Goal: Task Accomplishment & Management: Use online tool/utility

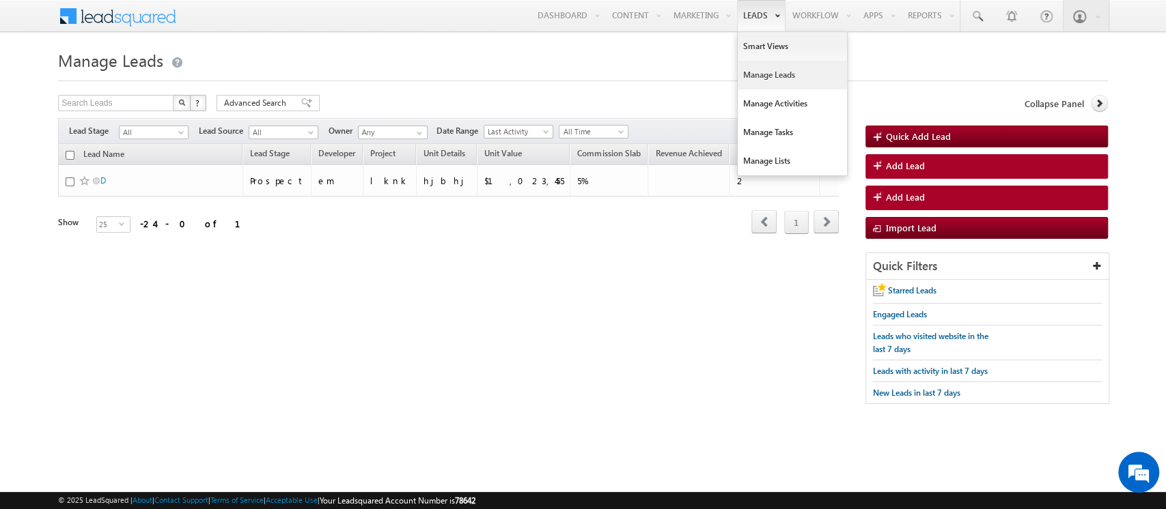
click at [751, 83] on link "Manage Leads" at bounding box center [792, 75] width 109 height 29
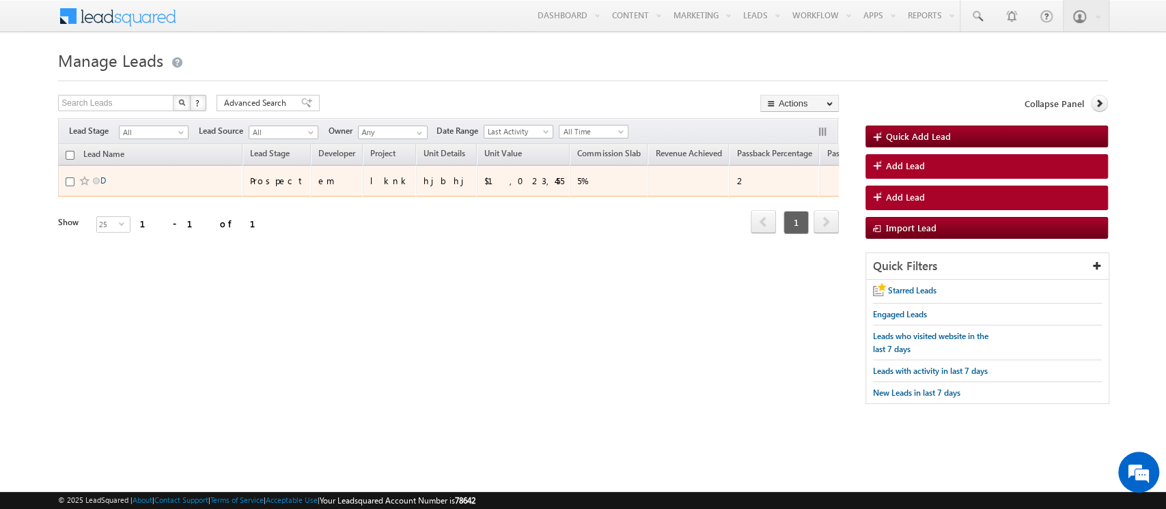
click at [104, 178] on link "D" at bounding box center [102, 181] width 5 height 10
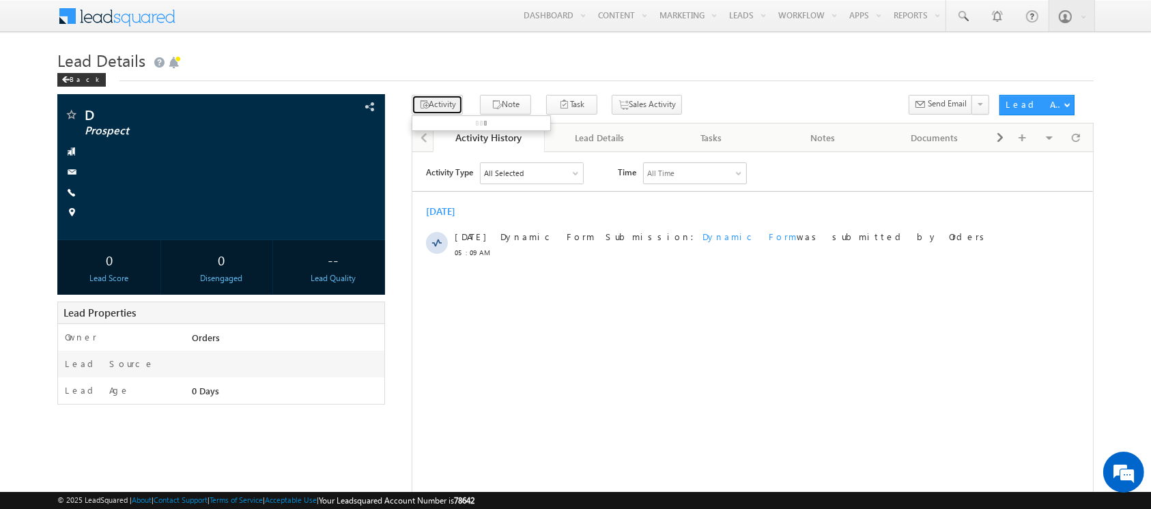
click at [437, 105] on button "Activity" at bounding box center [437, 105] width 51 height 20
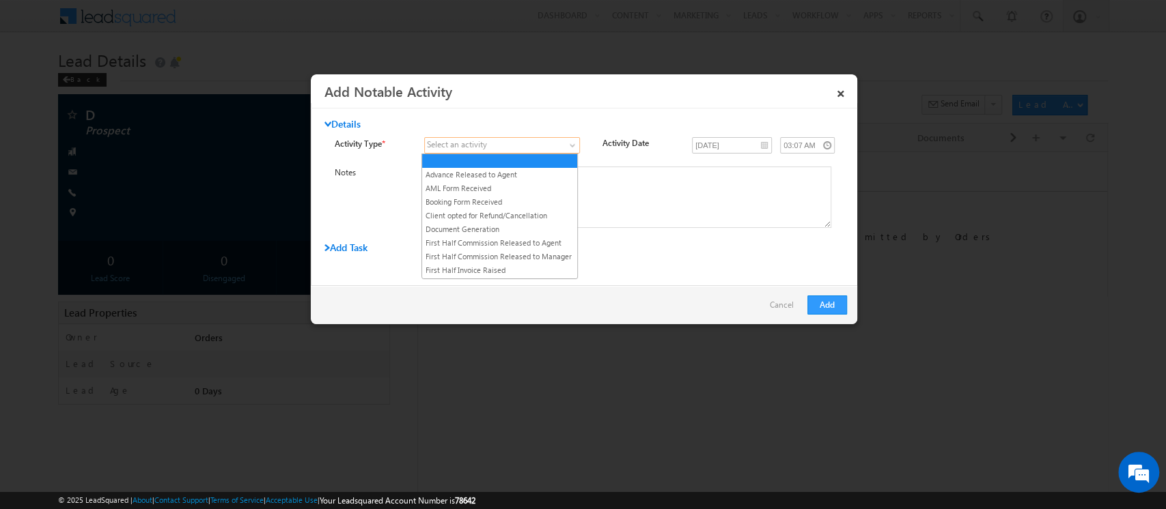
click at [492, 139] on span at bounding box center [494, 145] width 138 height 12
click at [486, 175] on link "Advance Released to Agent" at bounding box center [499, 175] width 155 height 12
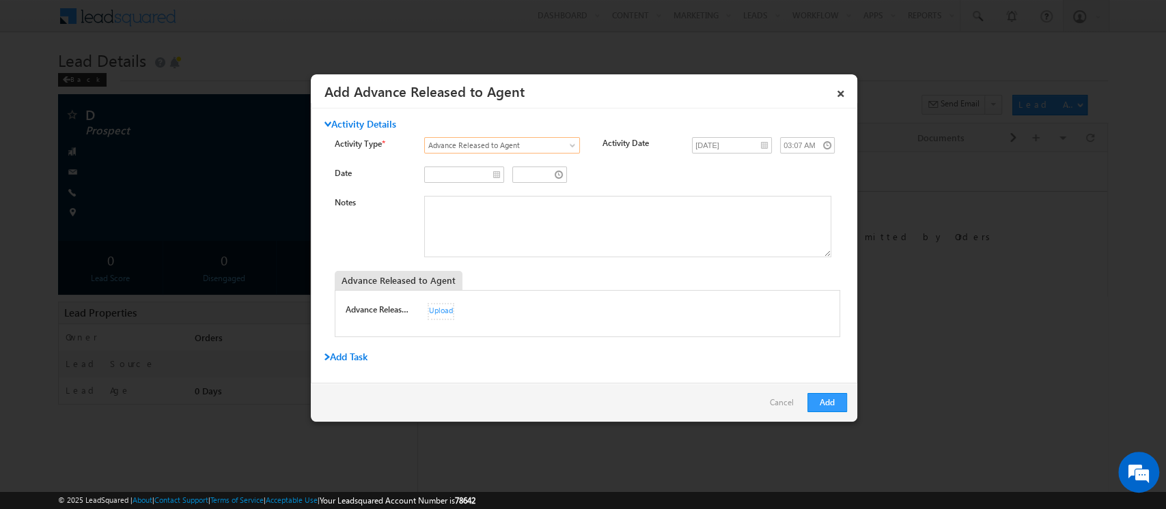
click at [432, 311] on div "Upload" at bounding box center [441, 311] width 27 height 17
click at [787, 405] on link "Cancel" at bounding box center [785, 406] width 31 height 26
